Goal: Task Accomplishment & Management: Manage account settings

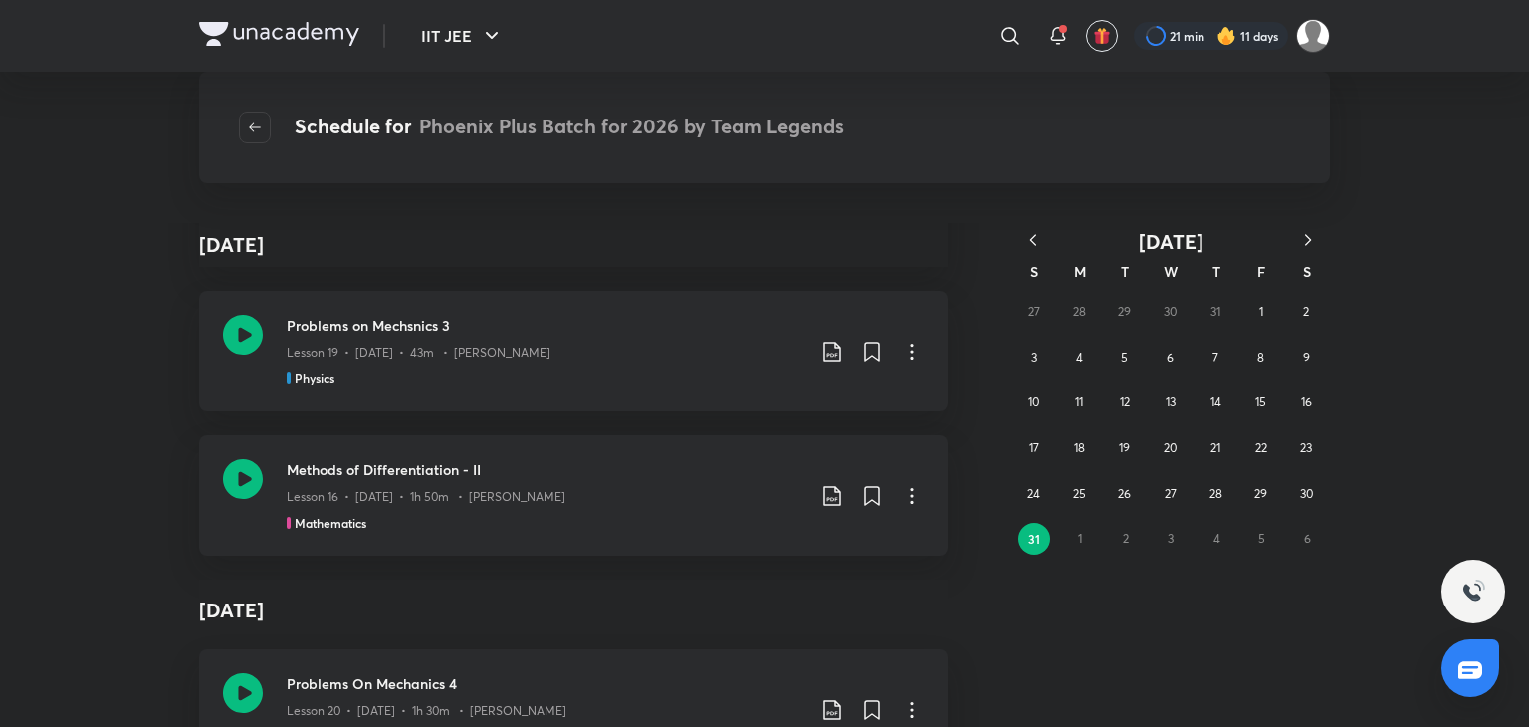
scroll to position [4766, 0]
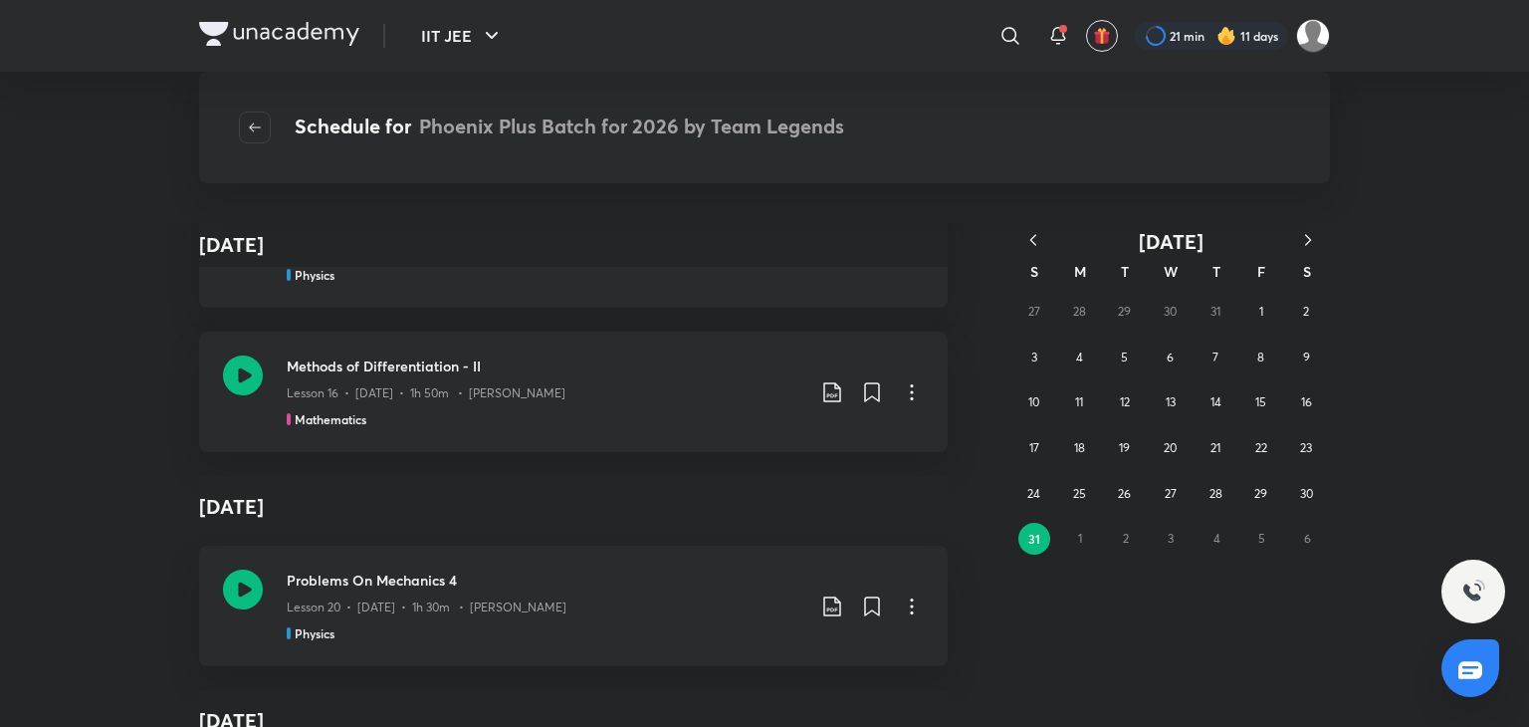
click at [1039, 240] on icon "button" at bounding box center [1033, 240] width 20 height 20
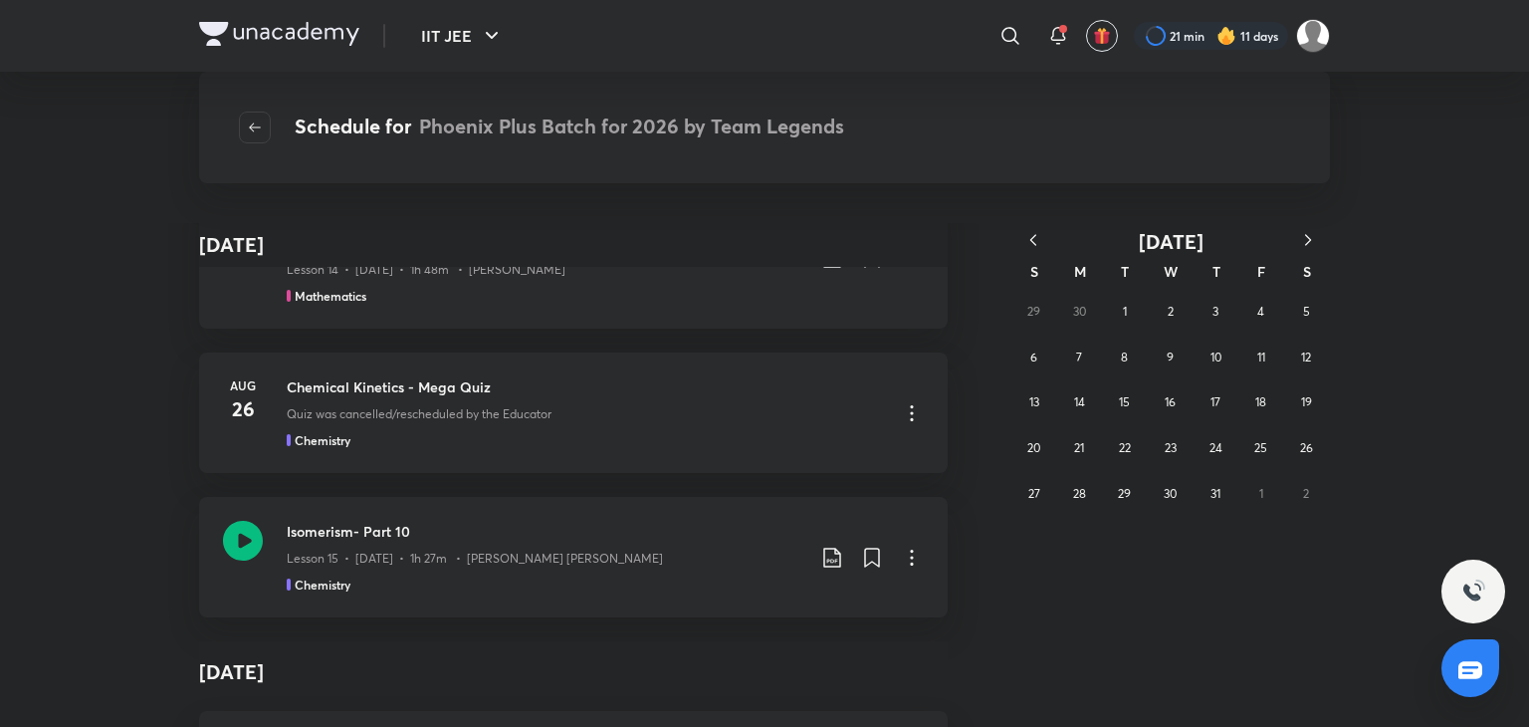
scroll to position [7230, 0]
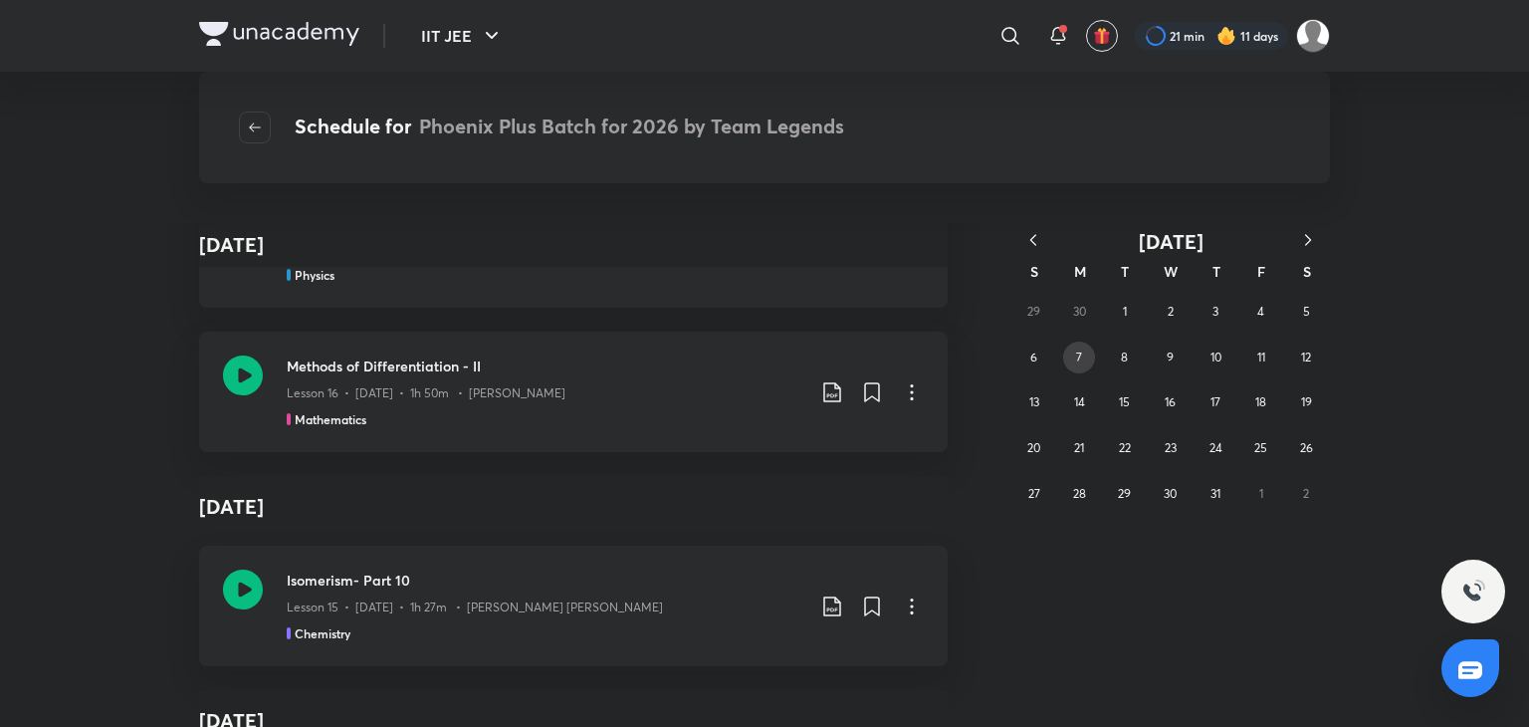
click at [1078, 356] on abbr "7" at bounding box center [1079, 356] width 6 height 15
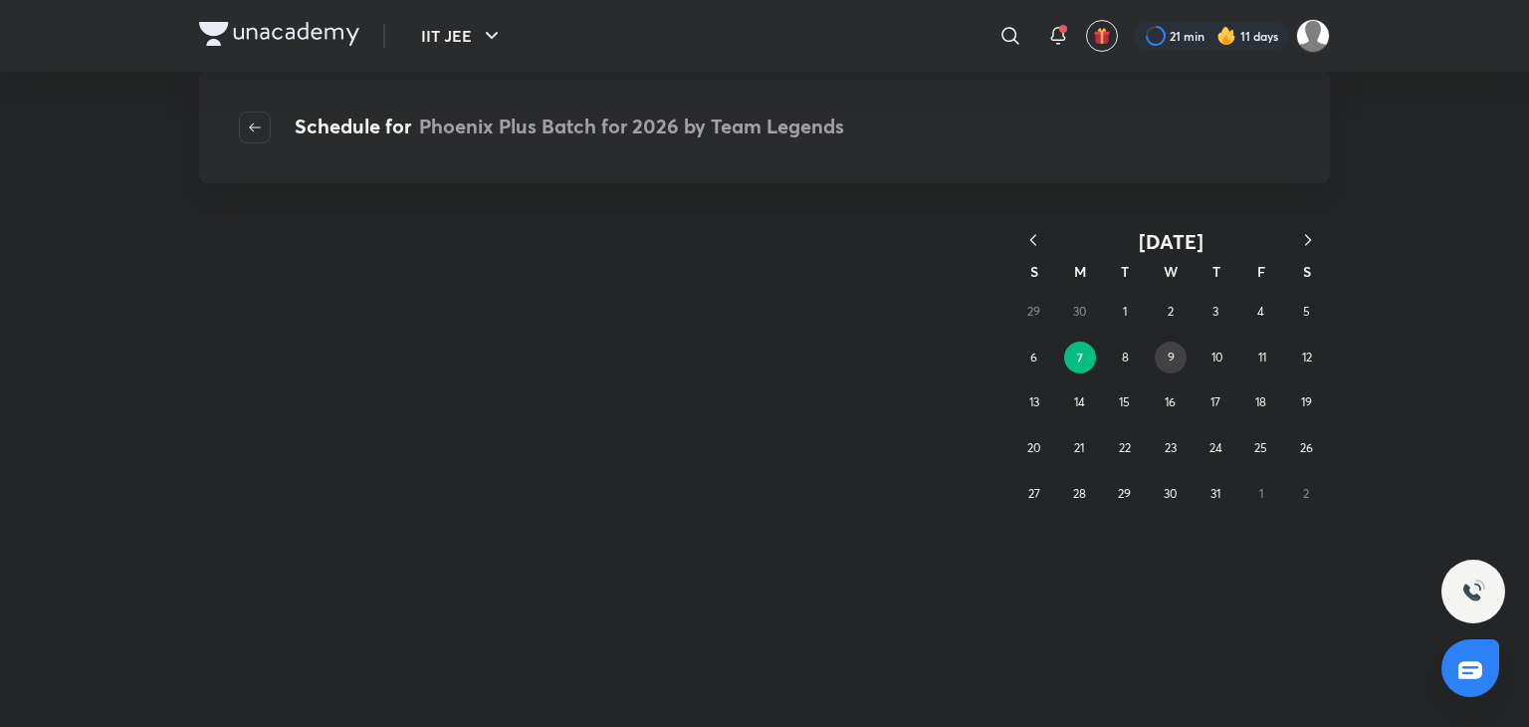
click at [1157, 368] on div "29 30 1 2 3 4 5 6 7 8 9 10 11 12 13 14 15 16 17 18 19 20 21 22 23 24 25 26 27 2…" at bounding box center [1170, 402] width 318 height 227
click at [1159, 368] on div "29 30 1 2 3 4 5 6 7 8 9 10 11 12 13 14 15 16 17 18 19 20 21 22 23 24 25 26 27 2…" at bounding box center [1170, 402] width 318 height 227
